Goal: Transaction & Acquisition: Obtain resource

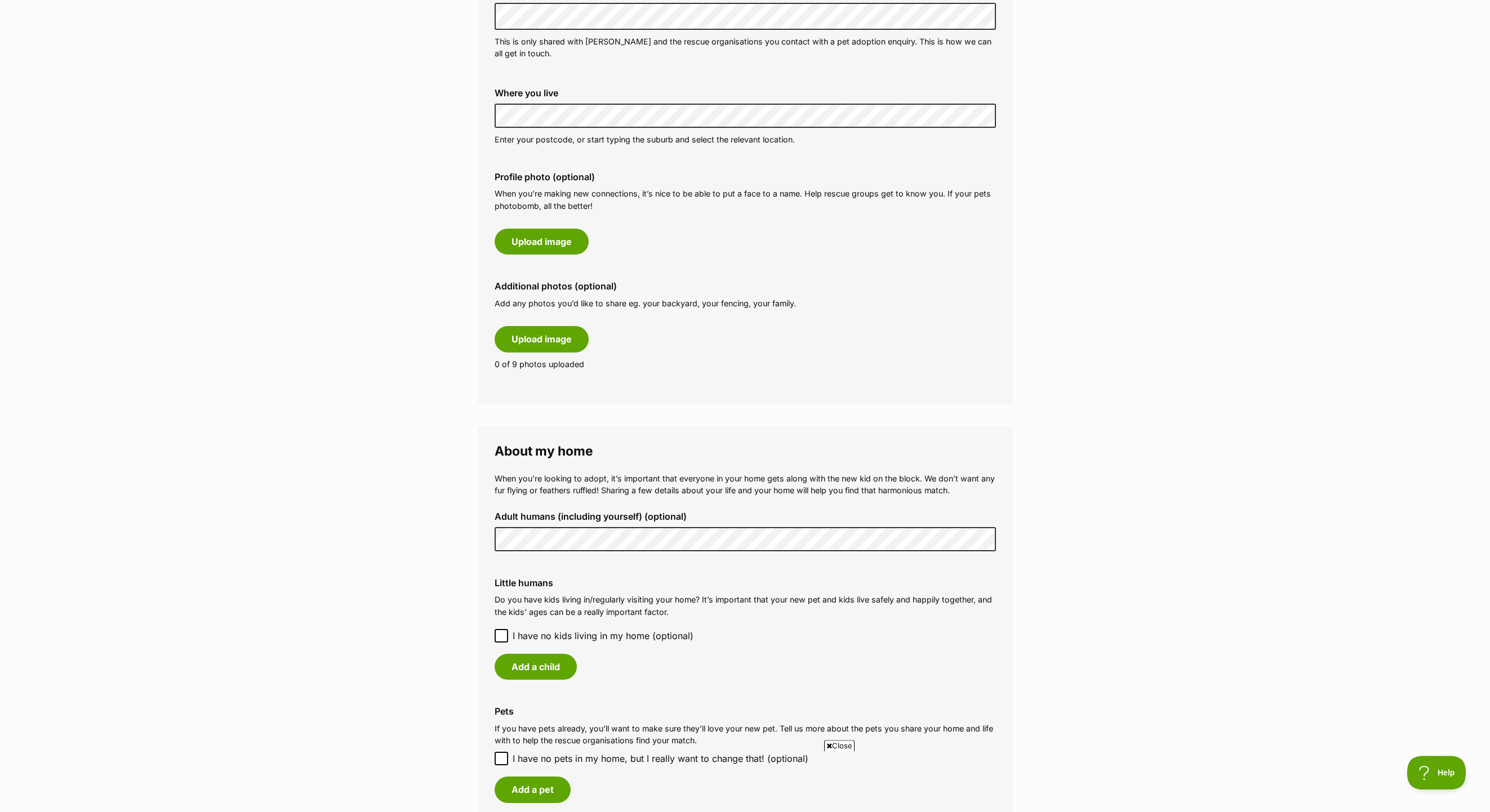
scroll to position [434, 0]
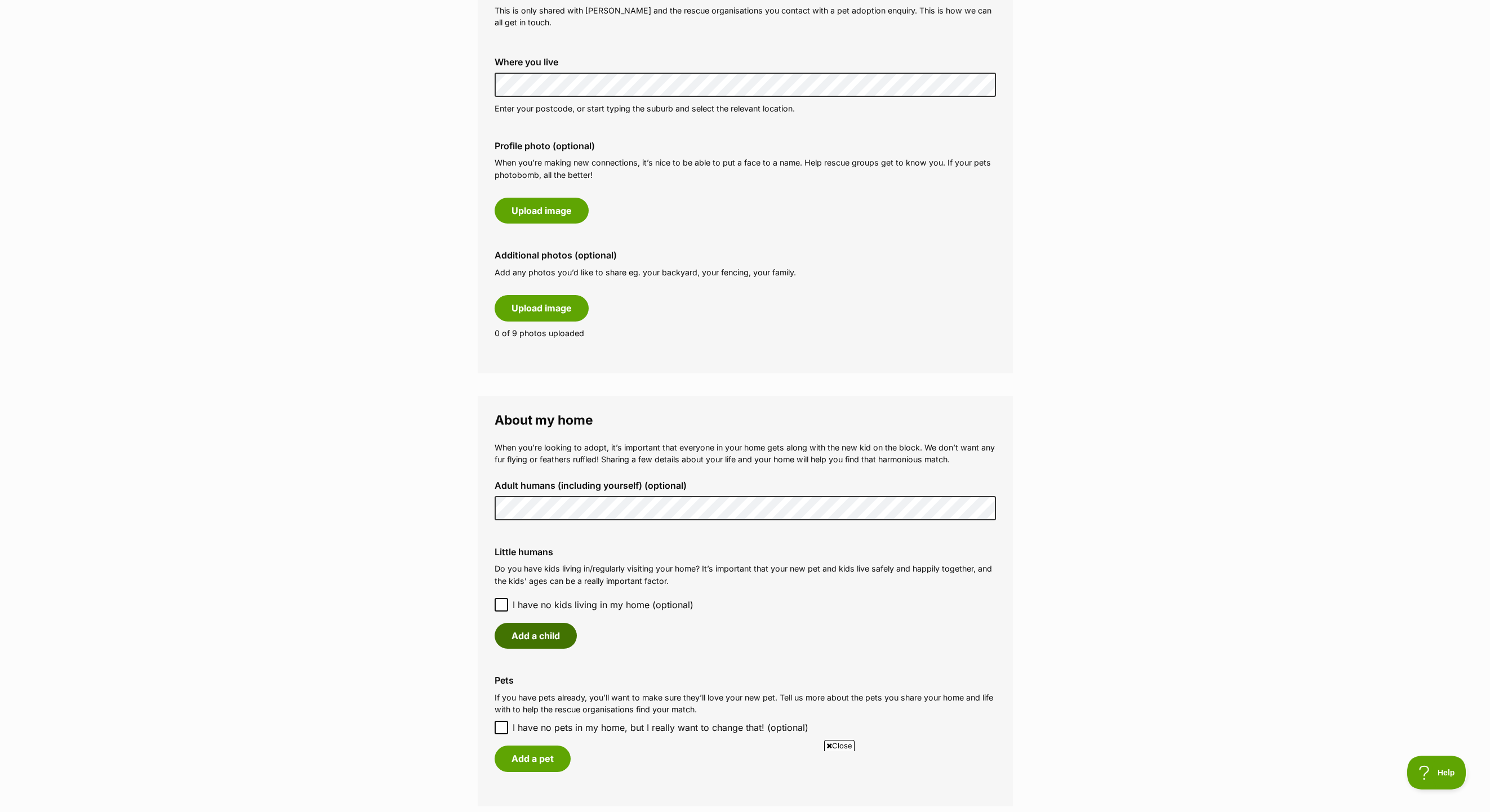
click at [533, 649] on button "Add a child" at bounding box center [536, 636] width 82 height 26
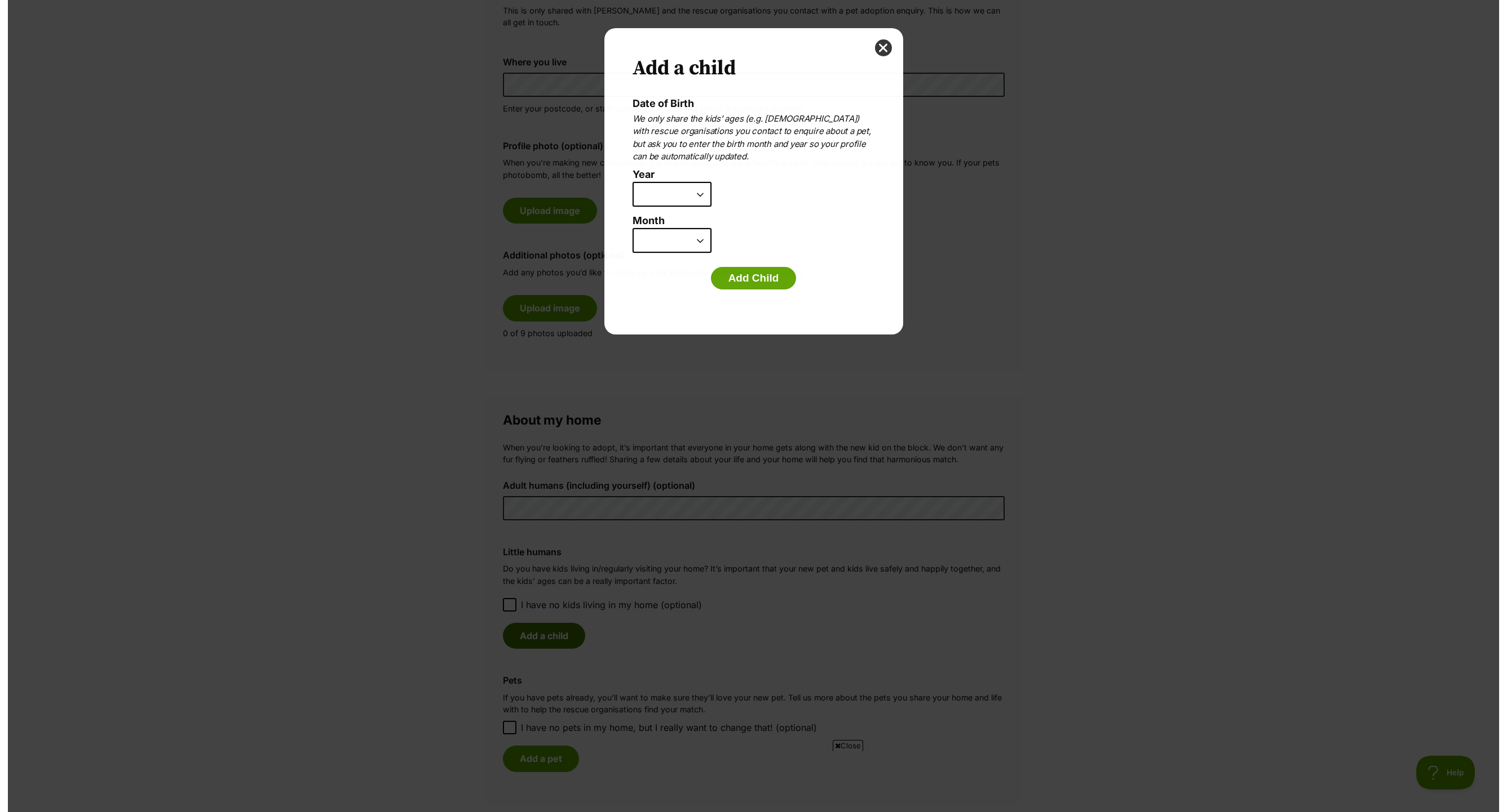
scroll to position [0, 0]
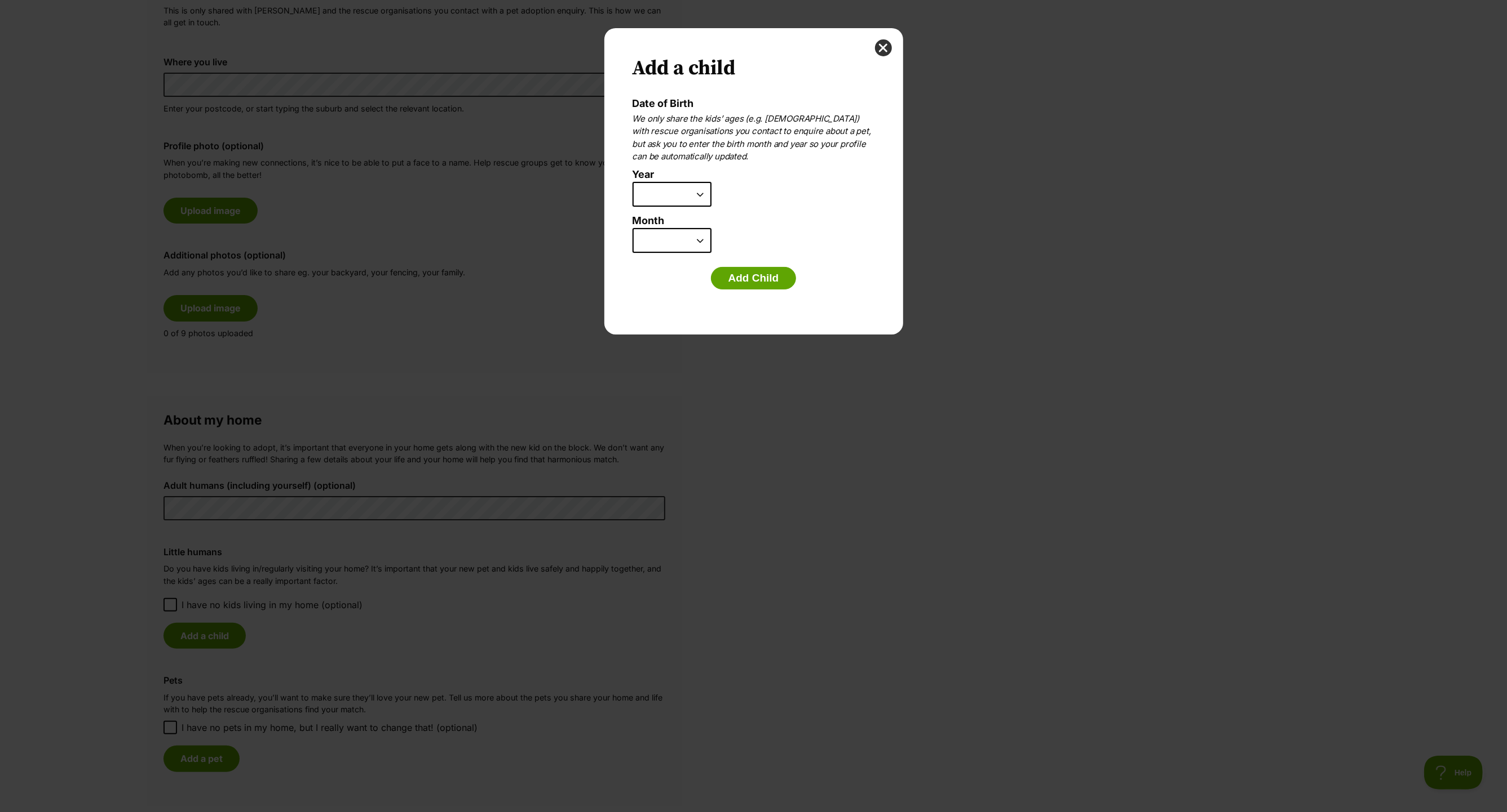
click at [633, 182] on select "2025 2024 2023 2022 2021 2020 2019 2018 2017 2016 2015 2014 2013 2012 2011 2010…" at bounding box center [672, 194] width 79 height 25
select select "2011"
click option "2011" at bounding box center [0, 0] width 0 height 0
click at [633, 228] on select "January February March April May June July August September October November De…" at bounding box center [672, 240] width 79 height 25
select select "2"
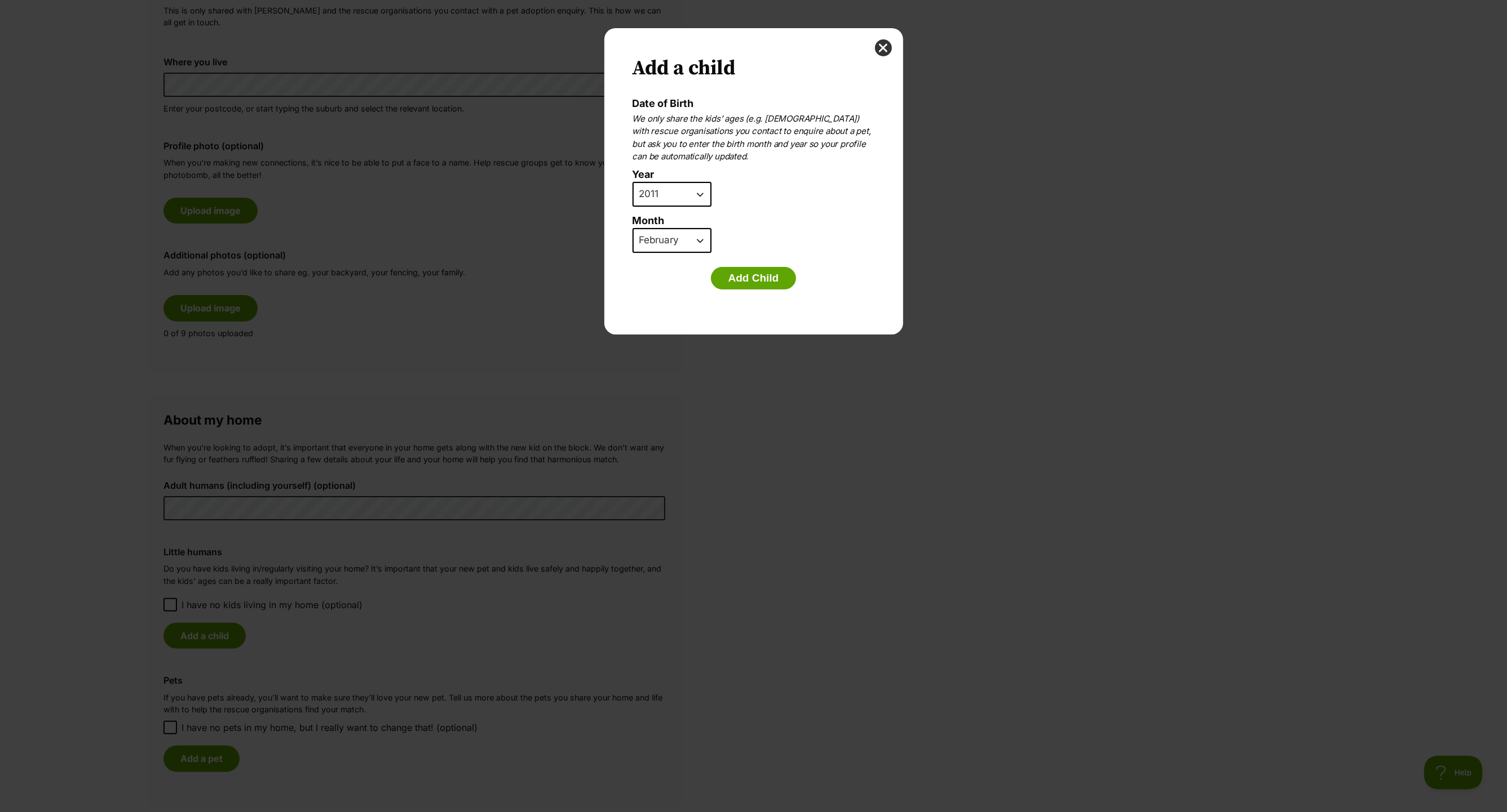
click option "February" at bounding box center [0, 0] width 0 height 0
click at [734, 276] on button "Add Child" at bounding box center [754, 278] width 86 height 23
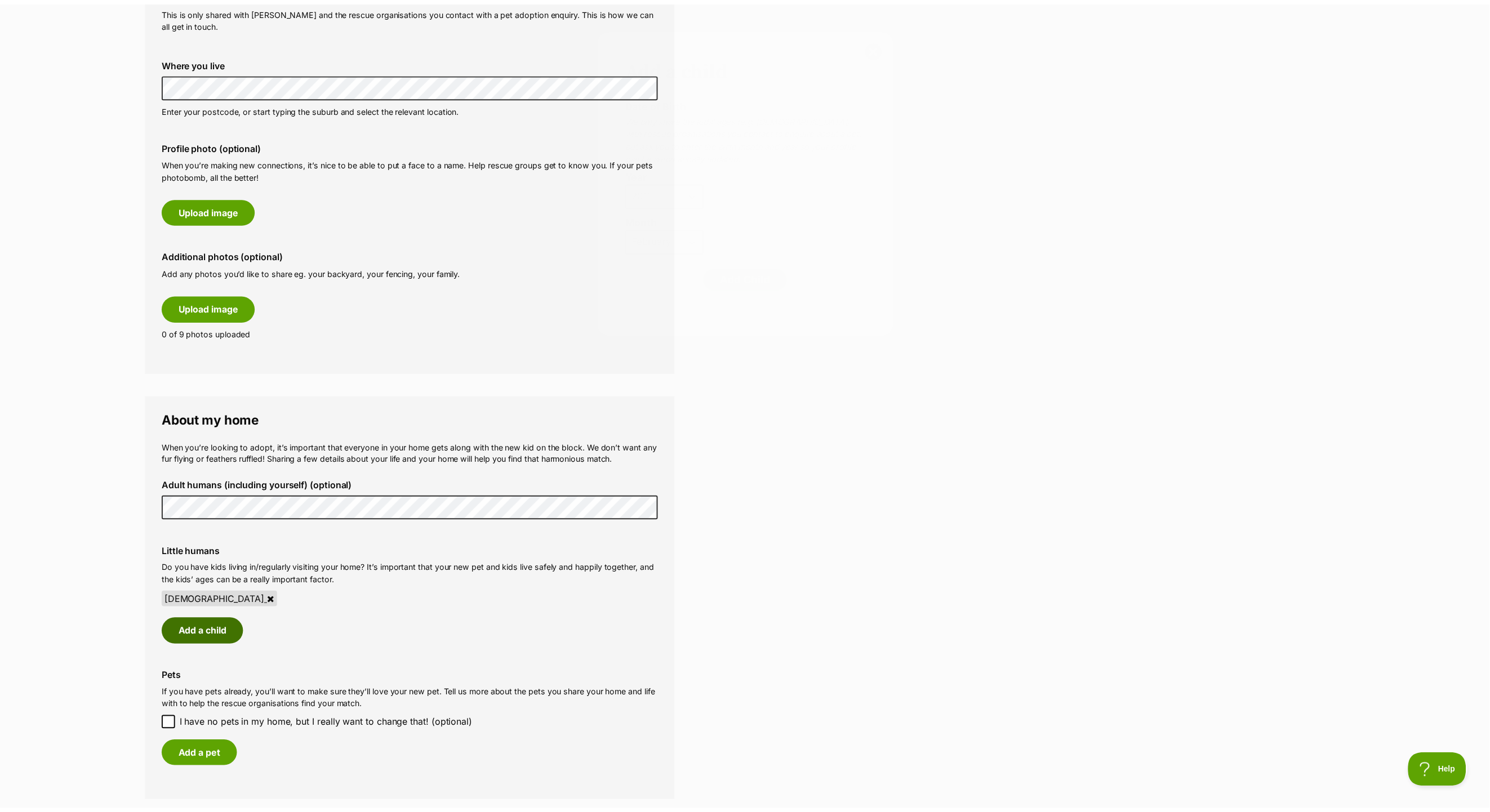
scroll to position [434, 0]
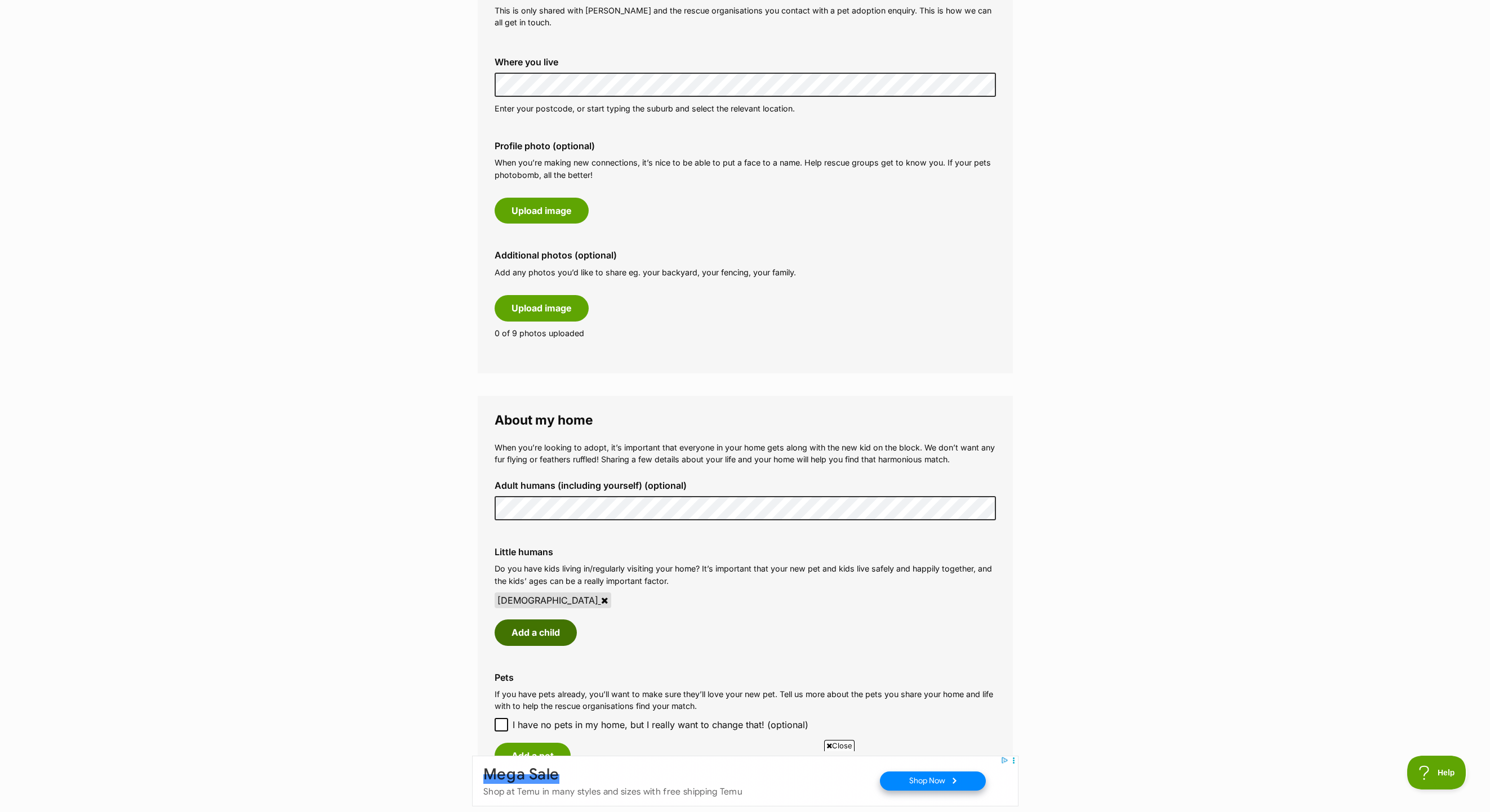
click at [549, 646] on button "Add a child" at bounding box center [536, 632] width 82 height 26
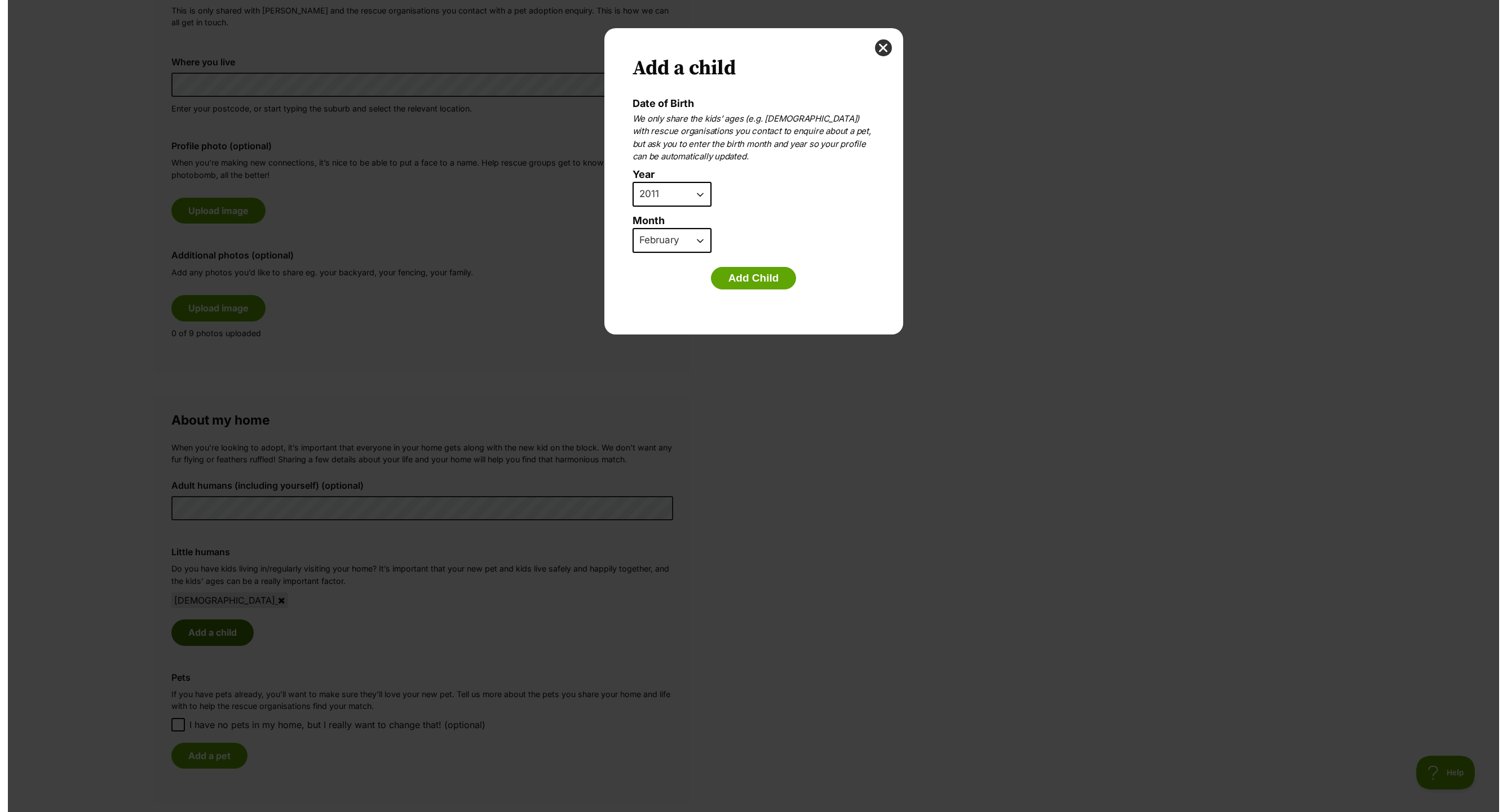
scroll to position [0, 0]
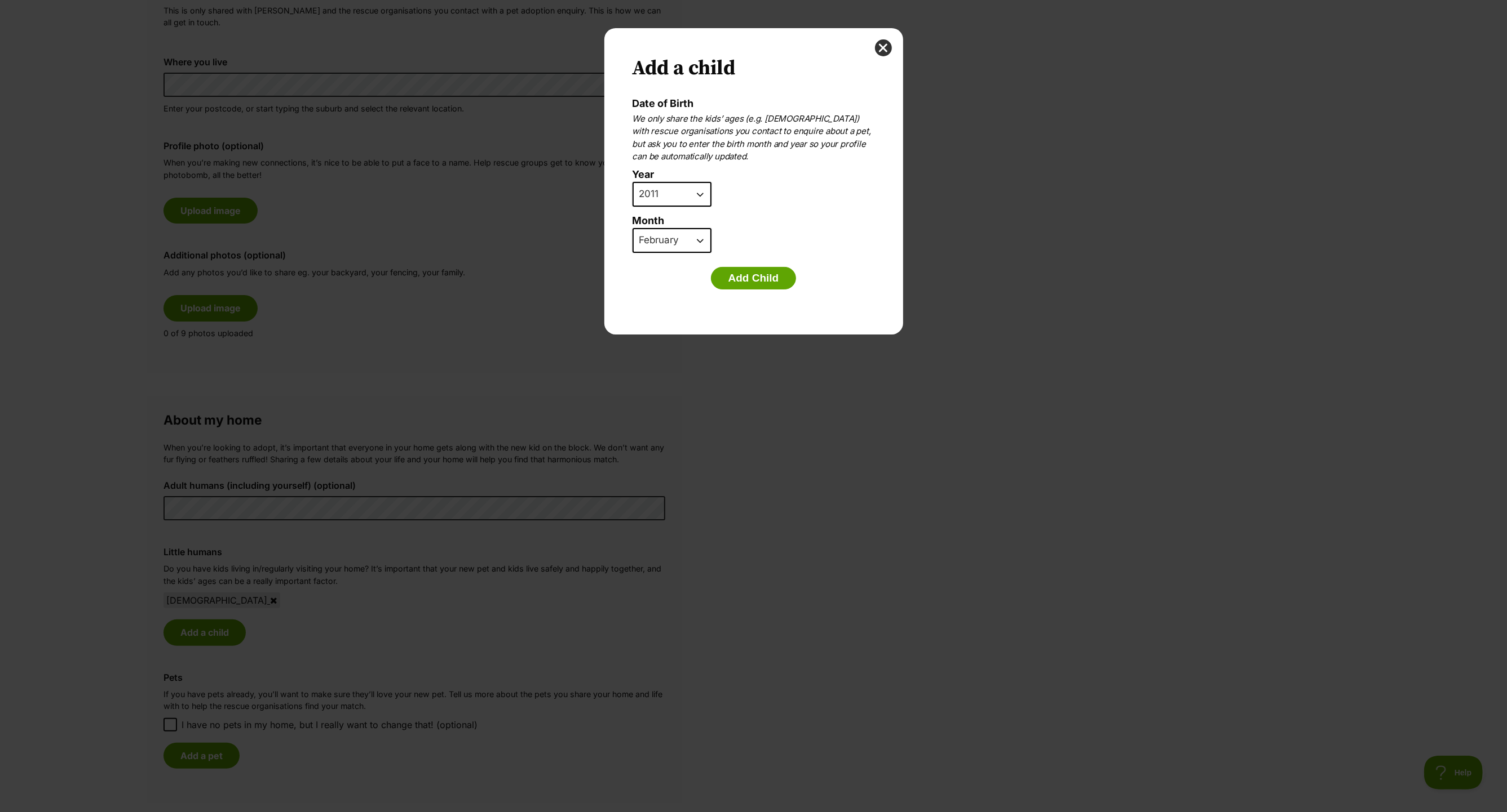
click at [633, 182] on select "2025 2024 2023 2022 2021 2020 2019 2018 2017 2016 2015 2014 2013 2012 2011 2010…" at bounding box center [672, 194] width 79 height 25
select select "2007"
click option "2007" at bounding box center [0, 0] width 0 height 0
click at [633, 228] on select "January February March April May June July August September October November De…" at bounding box center [672, 240] width 79 height 25
select select "5"
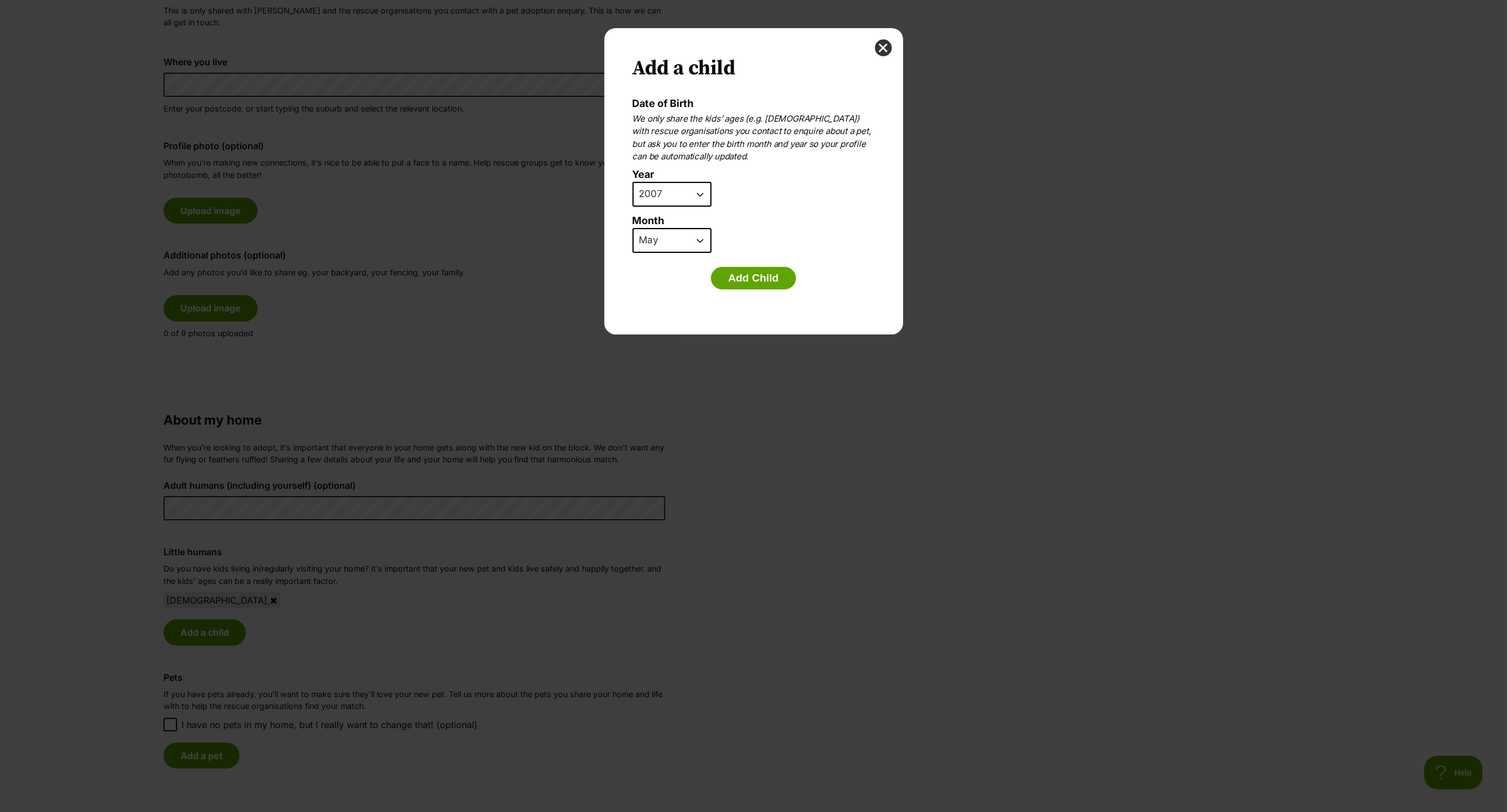
click option "May" at bounding box center [0, 0] width 0 height 0
click at [738, 270] on button "Add Child" at bounding box center [754, 278] width 86 height 23
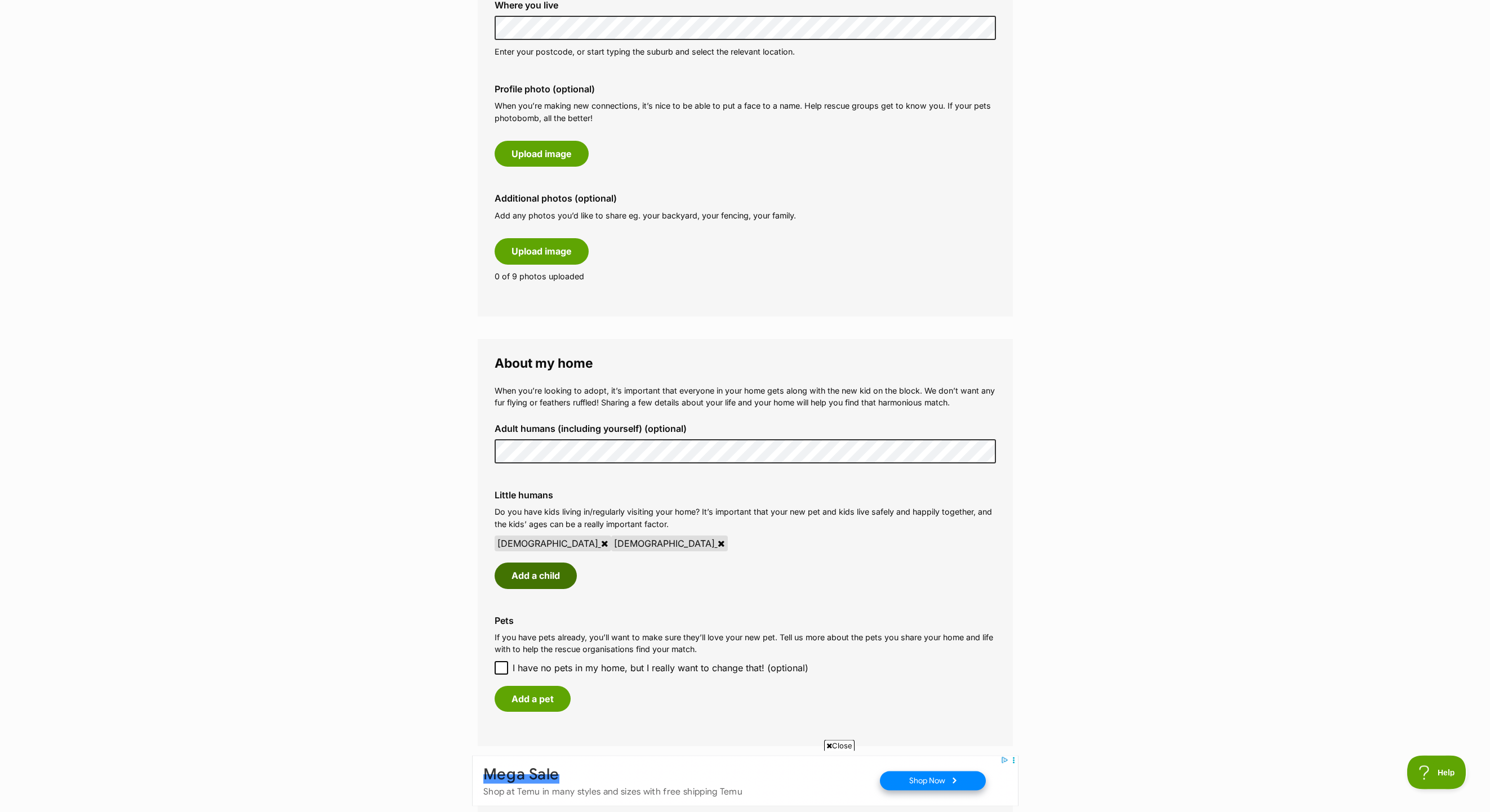
scroll to position [496, 0]
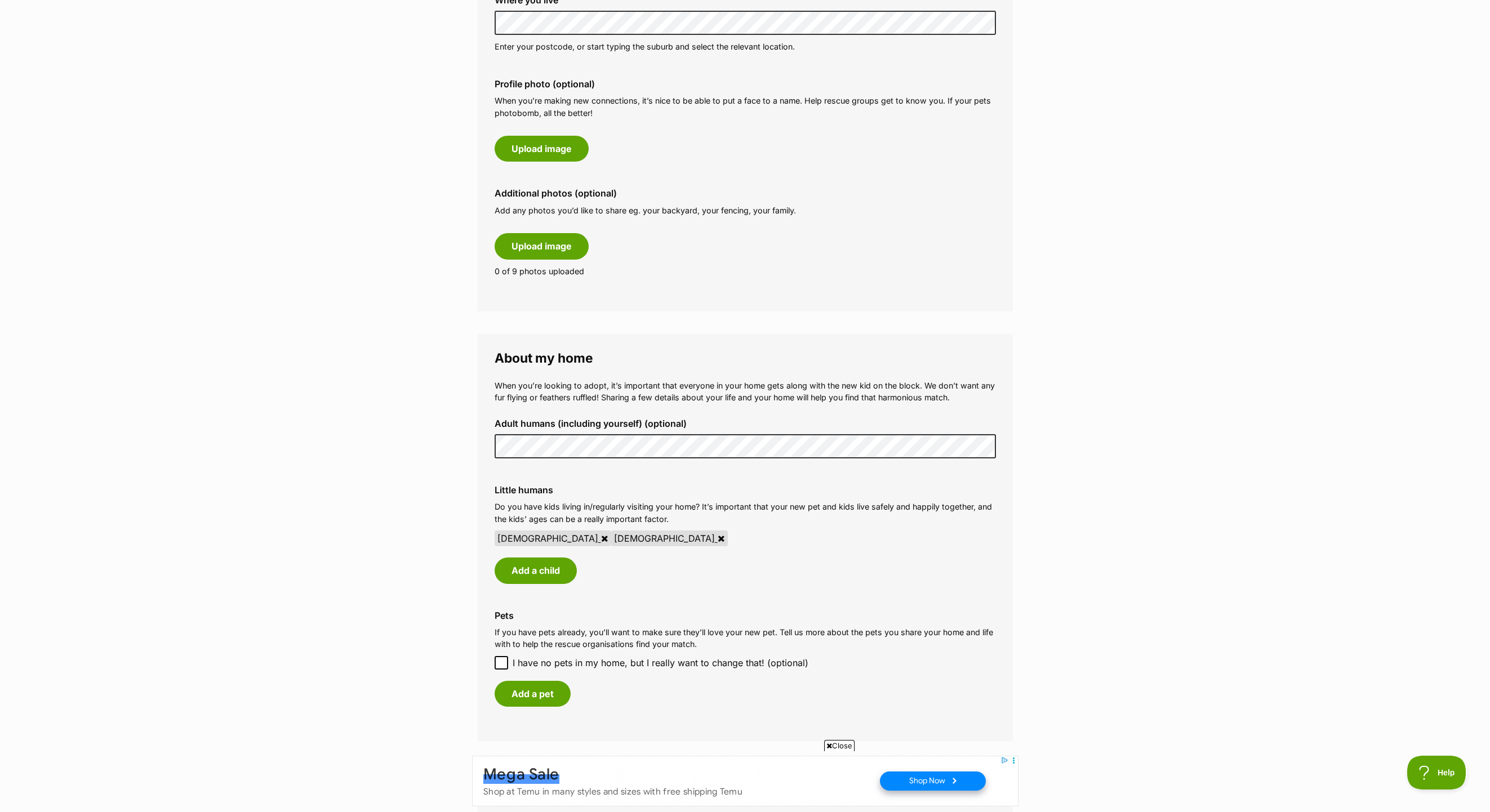
click at [505, 667] on icon at bounding box center [501, 663] width 8 height 8
click at [505, 670] on input "I have no pets in my home, but I really want to change that! (optional)" at bounding box center [501, 663] width 13 height 13
checkbox input "true"
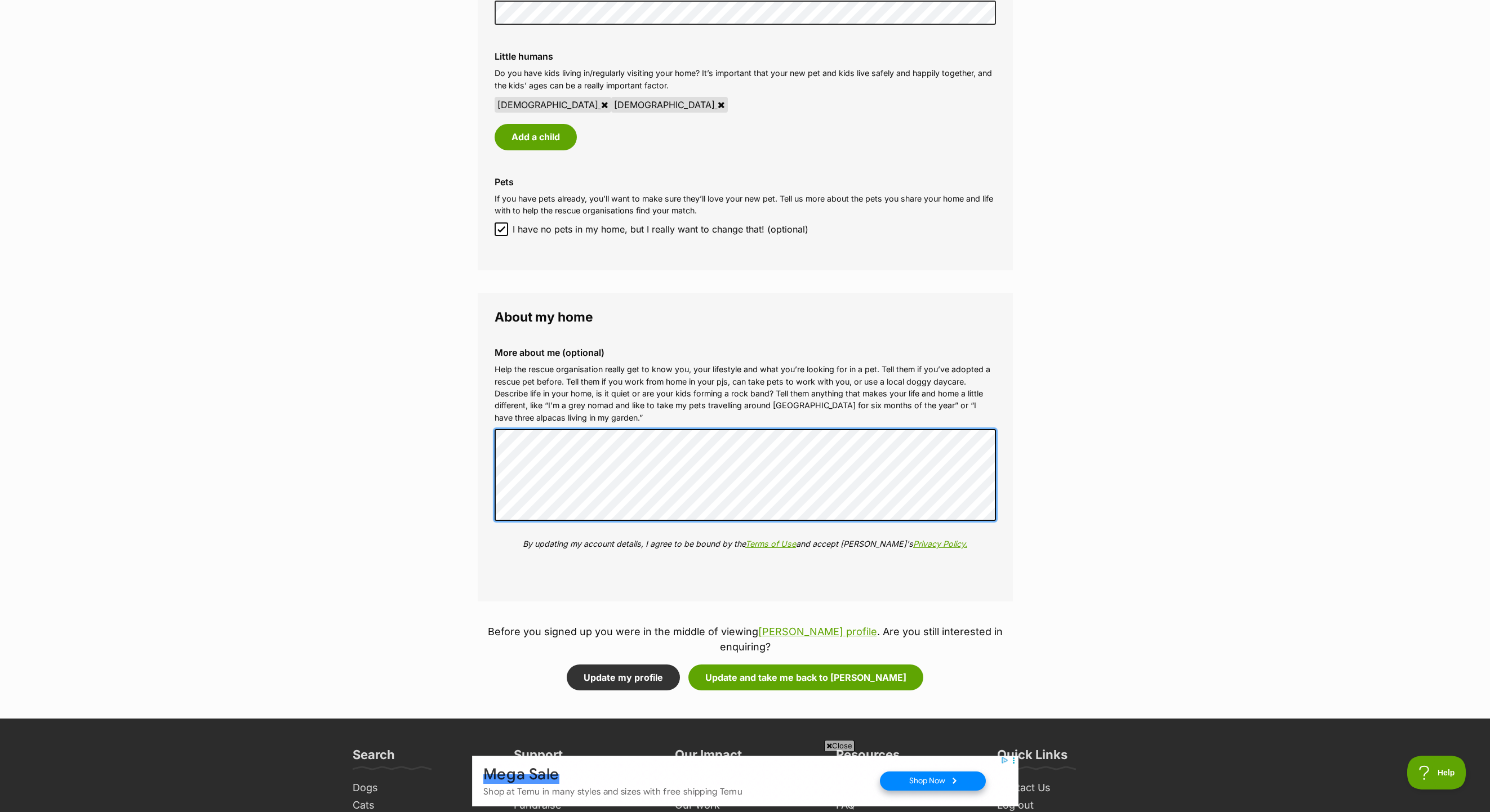
scroll to position [0, 0]
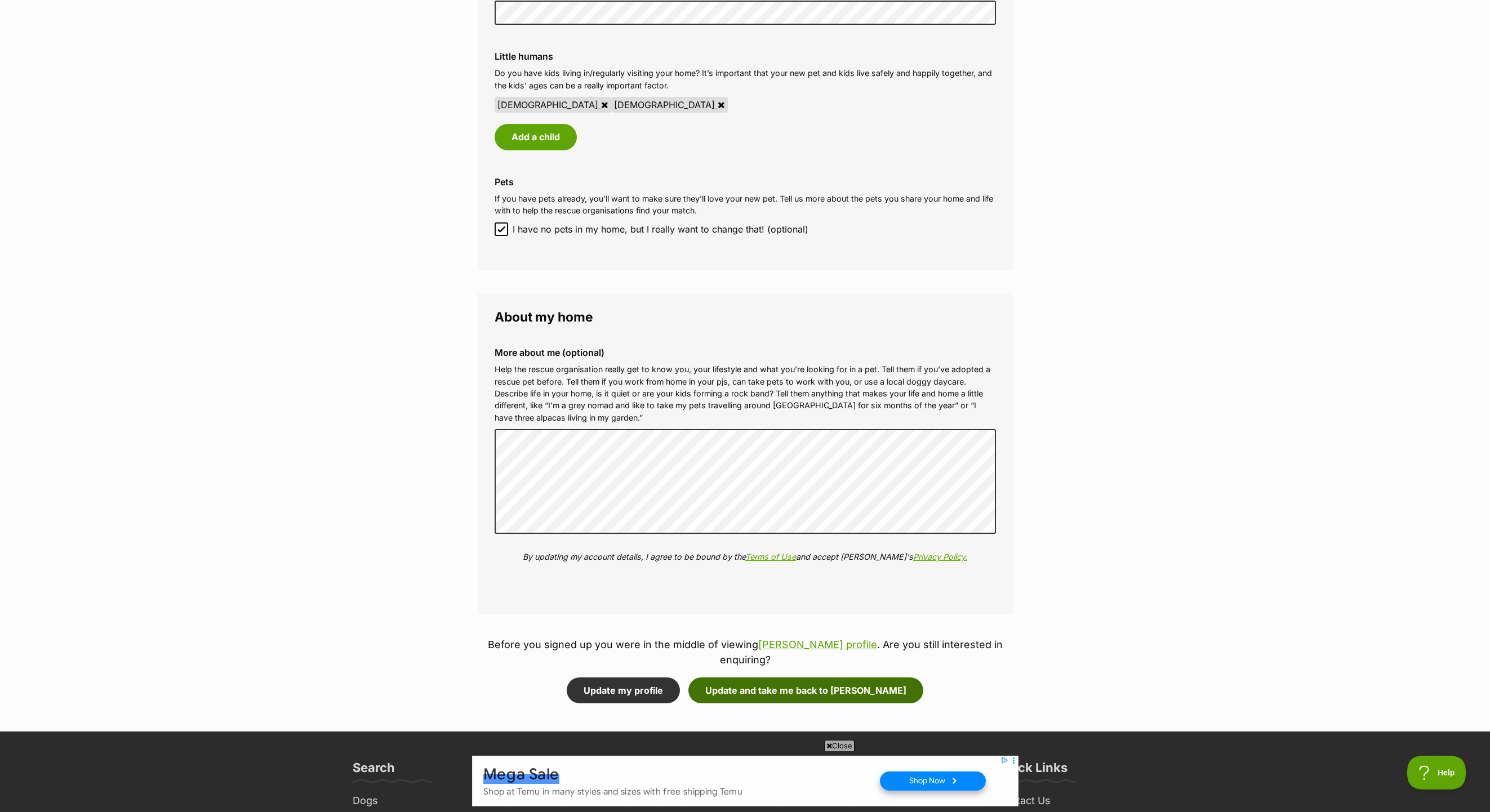
click at [811, 692] on button "Update and take me back to Tilly" at bounding box center [806, 690] width 235 height 26
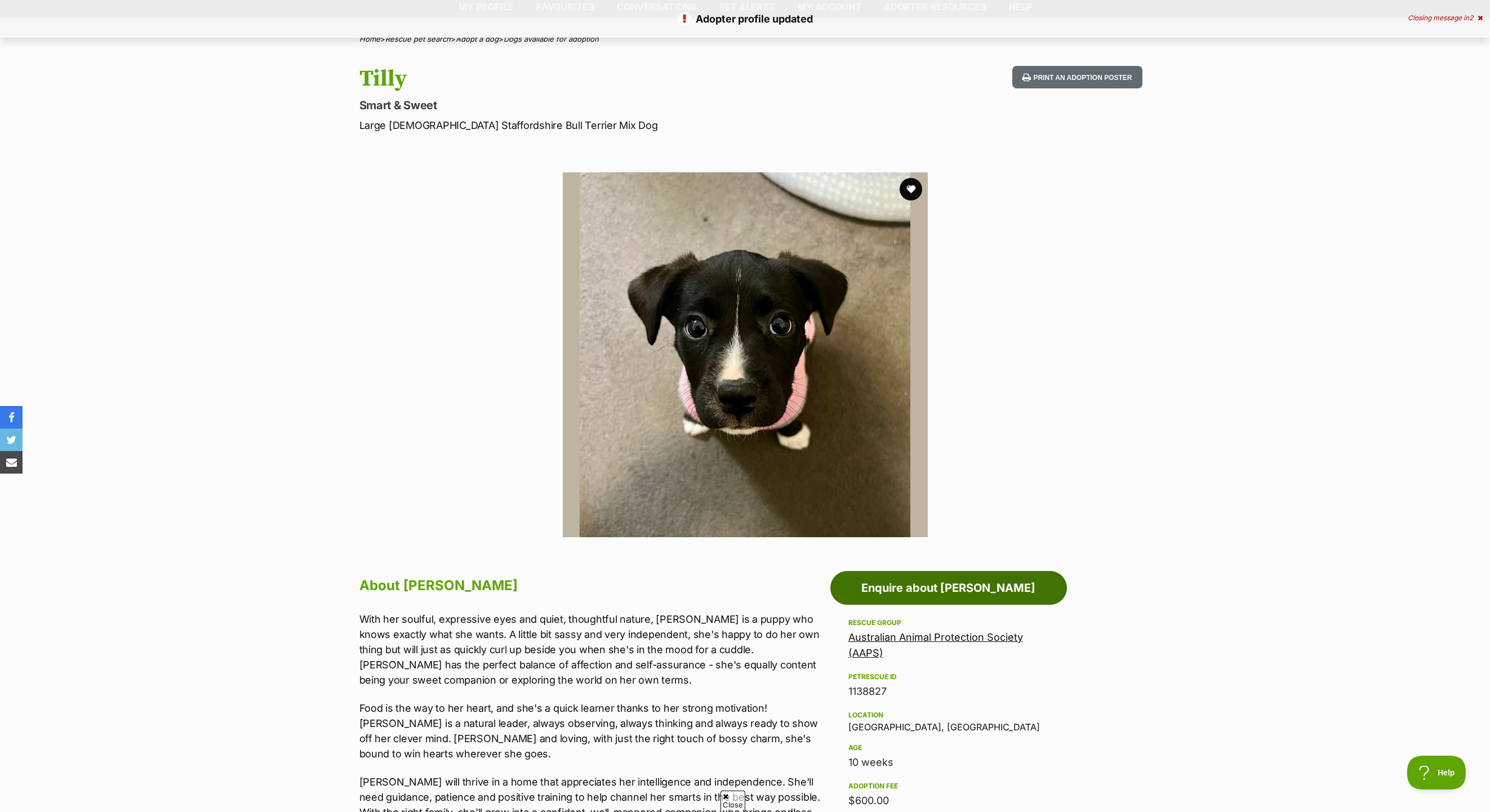
click at [954, 596] on link "Enquire about Tilly" at bounding box center [949, 588] width 237 height 34
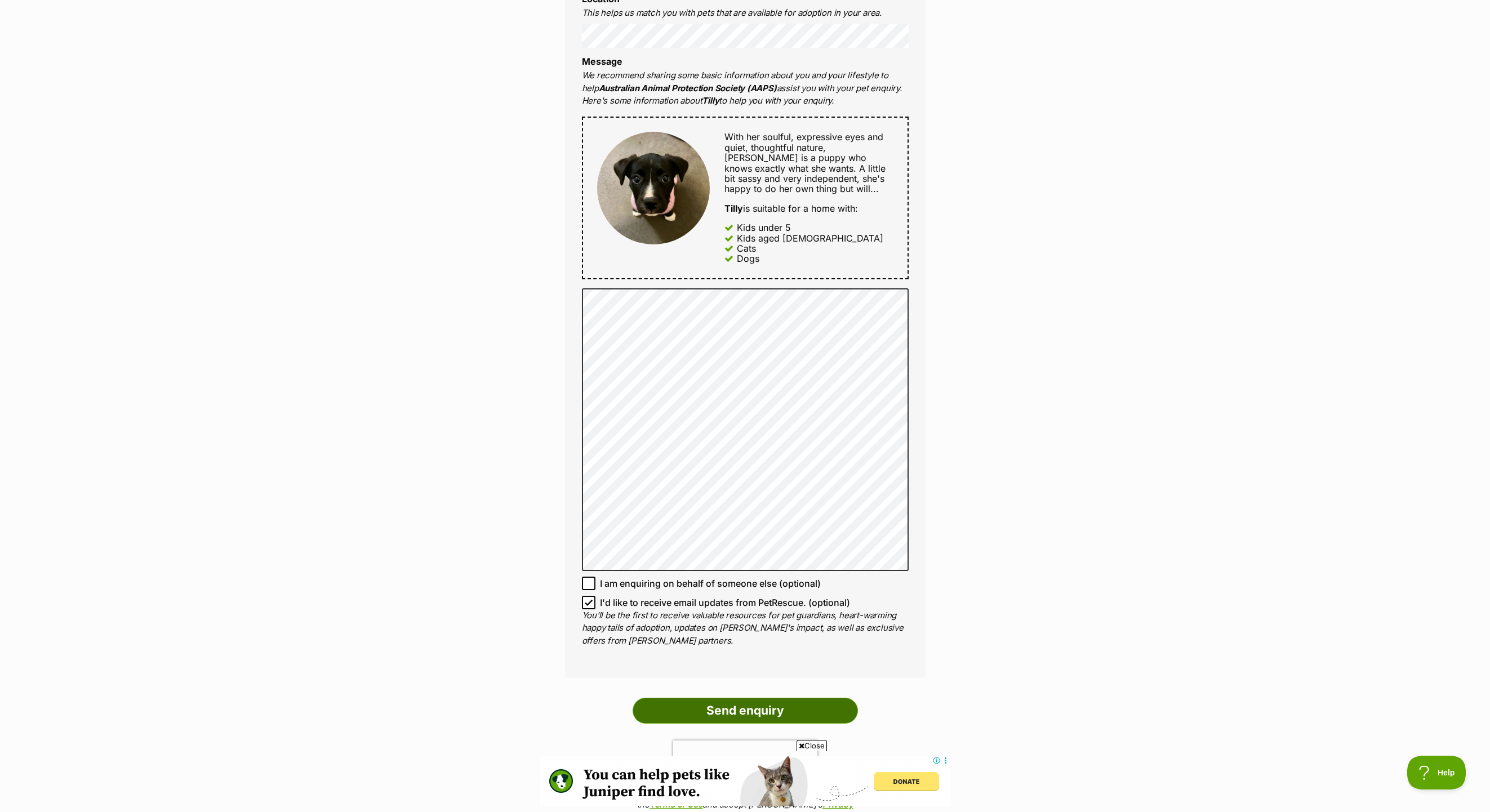
click at [747, 718] on input "Send enquiry" at bounding box center [745, 710] width 226 height 26
